Goal: Transaction & Acquisition: Purchase product/service

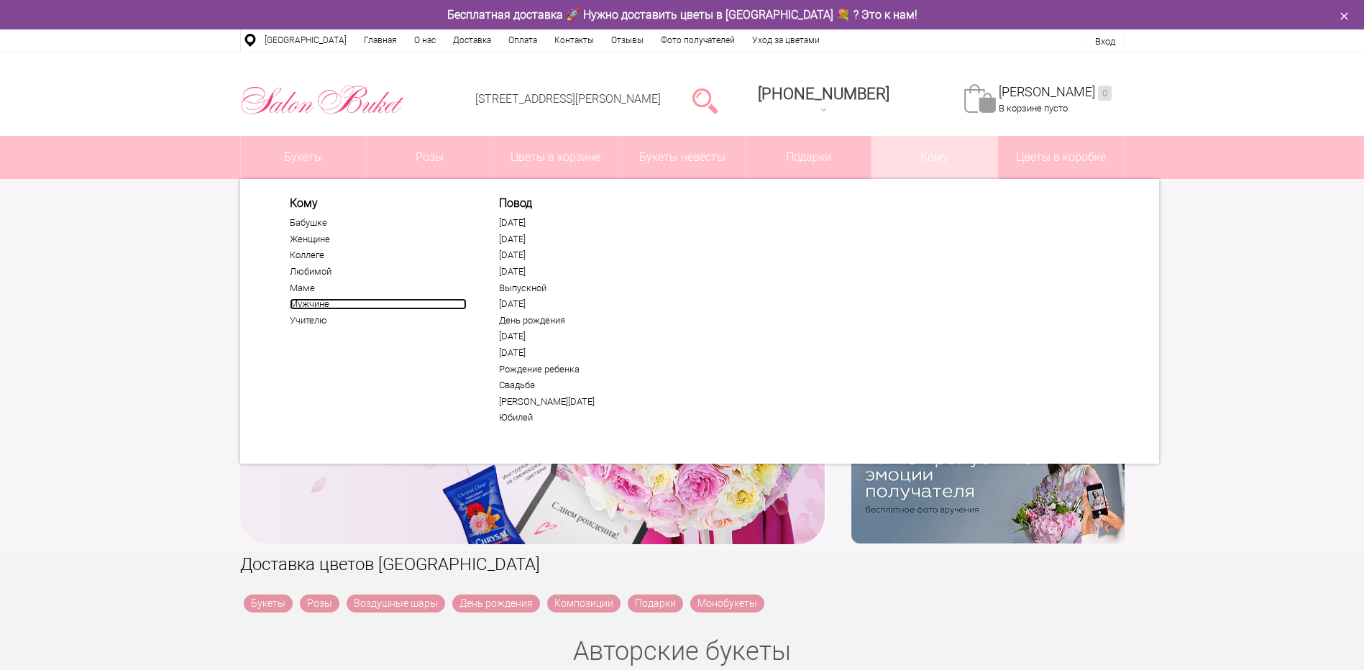
click at [310, 307] on link "Мужчине" at bounding box center [378, 304] width 177 height 12
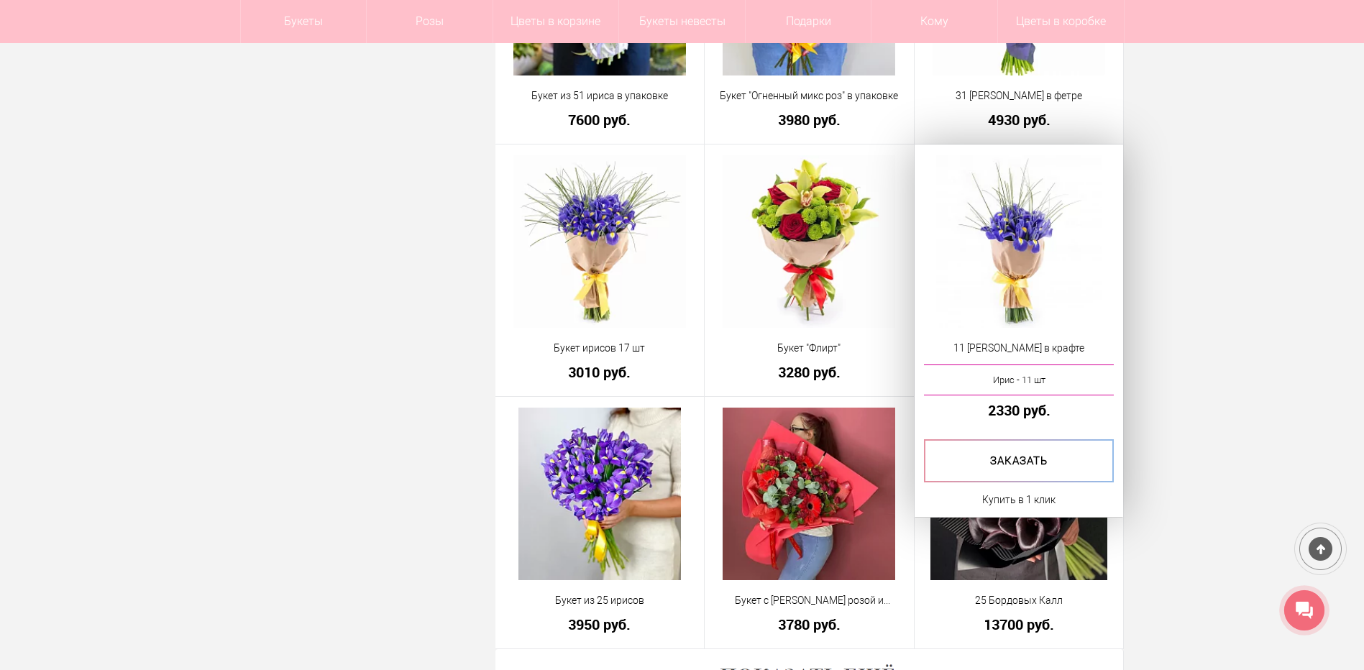
scroll to position [3881, 0]
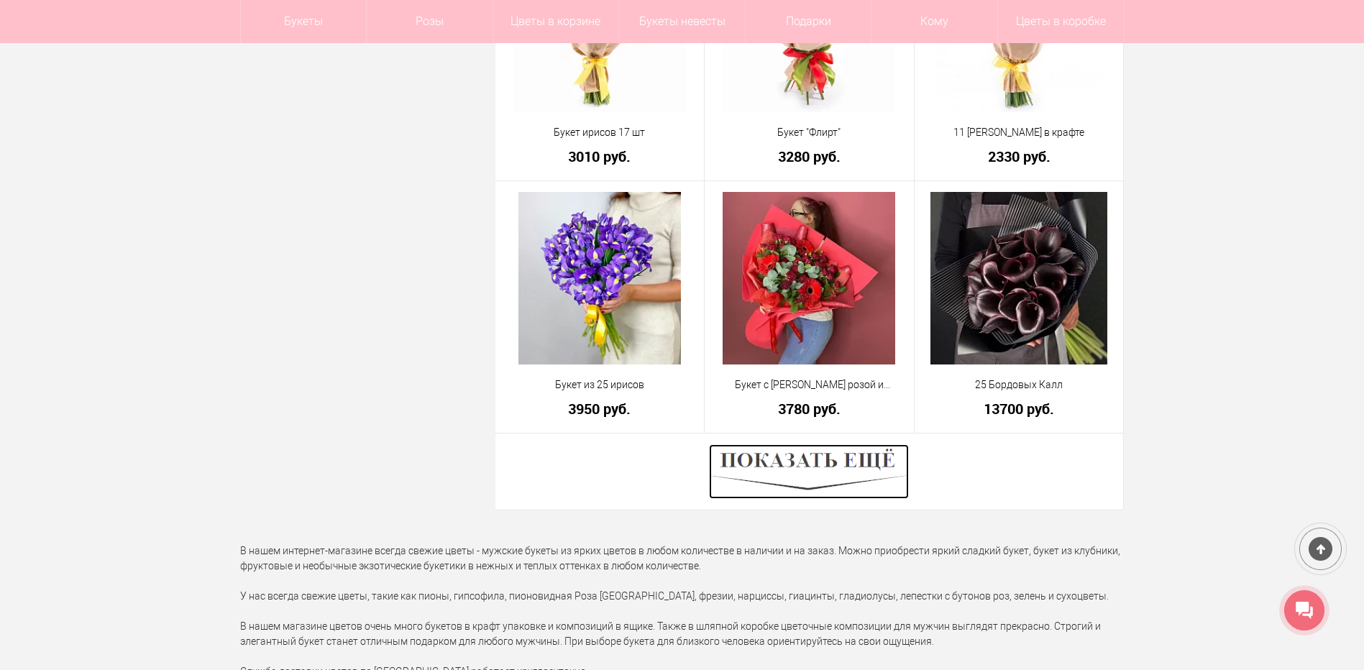
click at [783, 461] on img at bounding box center [809, 471] width 200 height 55
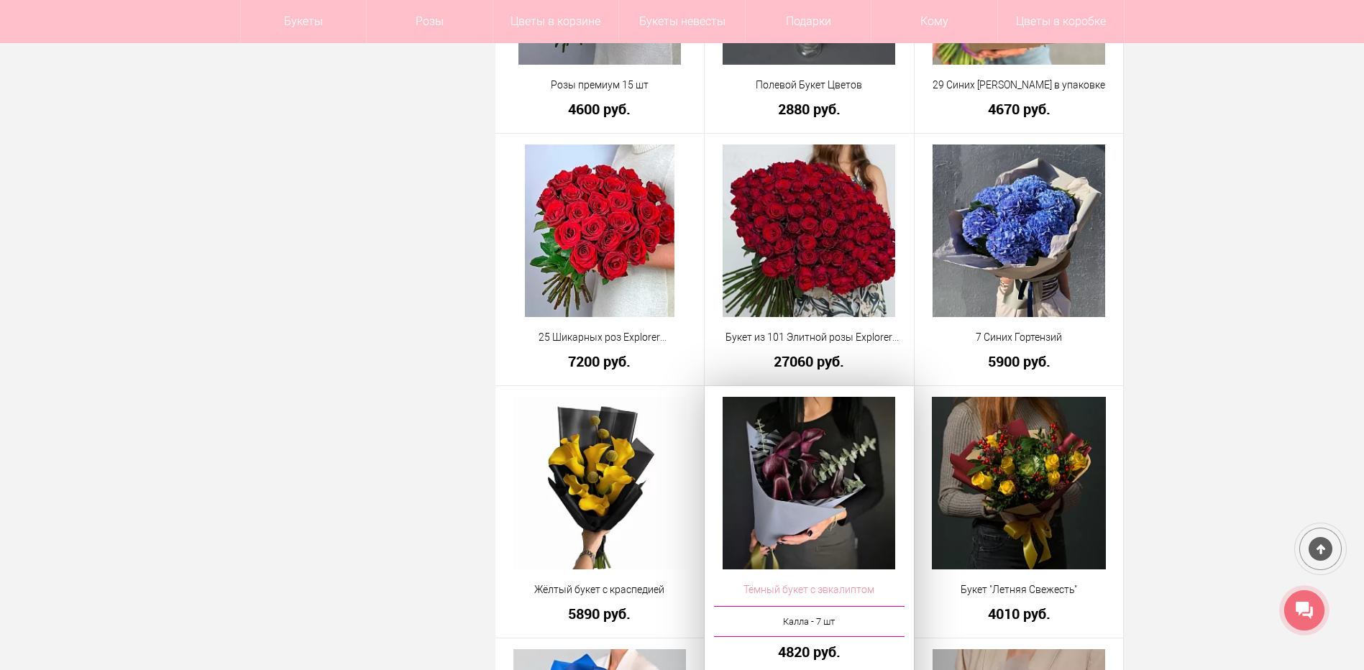
scroll to position [1006, 0]
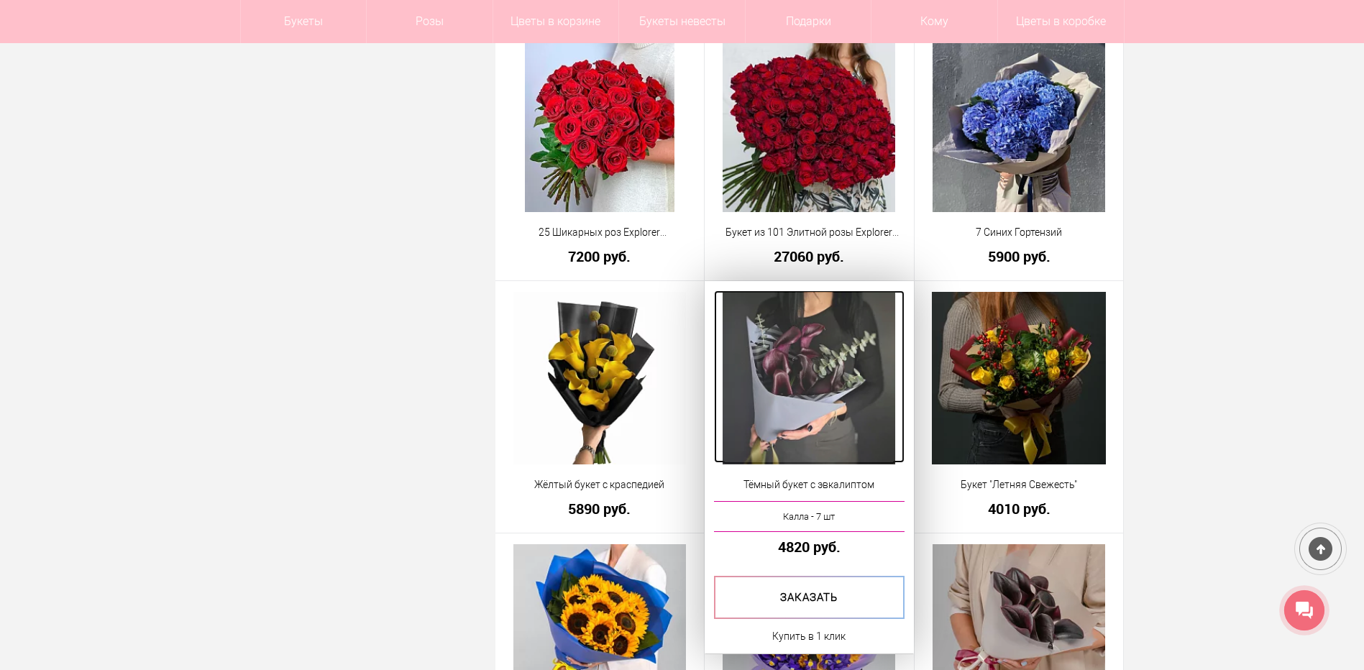
click at [815, 406] on img at bounding box center [808, 378] width 173 height 173
